Goal: Find specific page/section: Find specific page/section

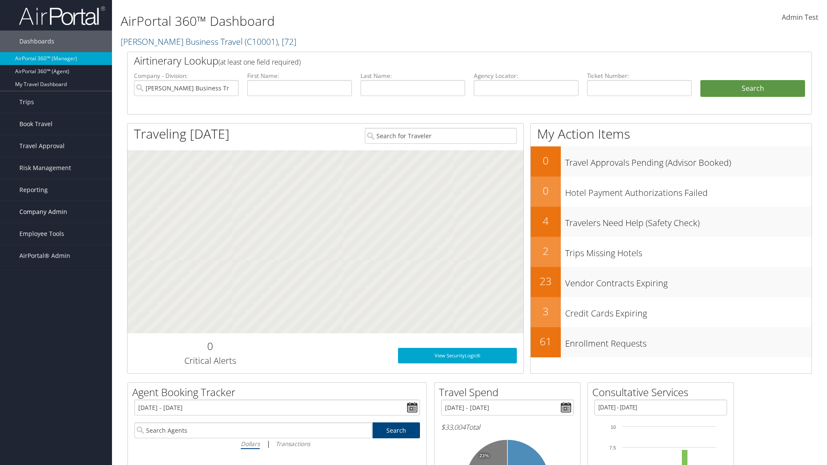
click at [56, 212] on span "Company Admin" at bounding box center [43, 212] width 48 height 22
click at [0, 0] on link "Consultative Services" at bounding box center [0, 0] width 0 height 0
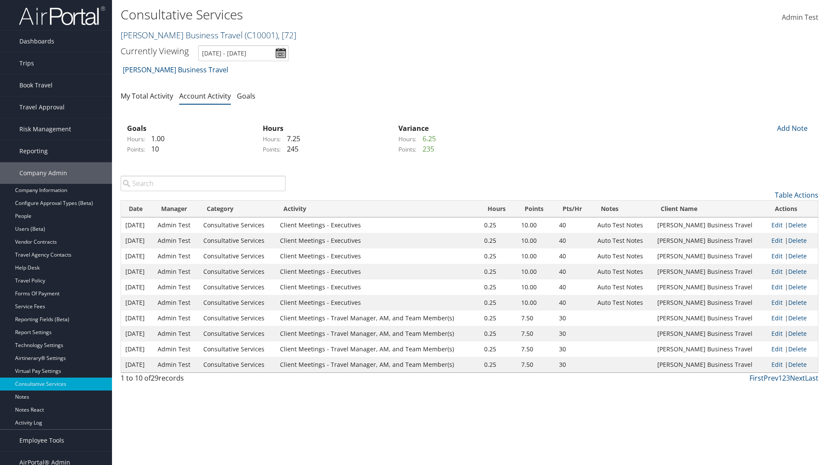
click at [178, 35] on link "[PERSON_NAME] Business Travel ( C10001 ) , [ 72 ]" at bounding box center [209, 35] width 176 height 12
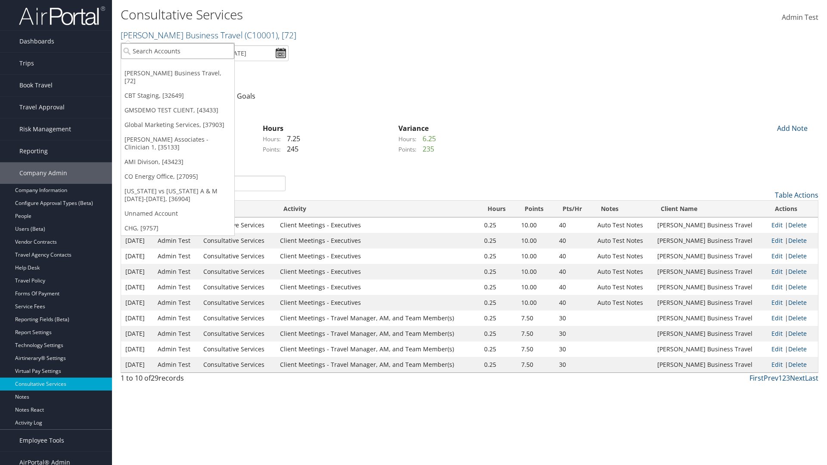
click at [178, 51] on input "search" at bounding box center [177, 51] width 113 height 16
type input "CBTSTG"
